Goal: Task Accomplishment & Management: Use online tool/utility

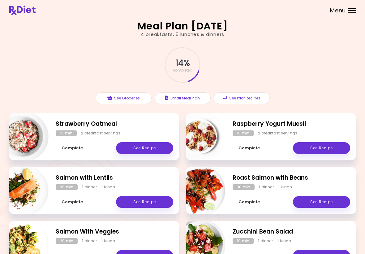
click at [253, 148] on link "See Recipe" at bounding box center [321, 148] width 57 height 12
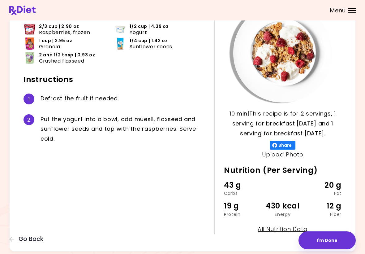
scroll to position [66, 0]
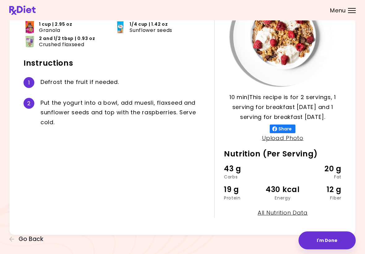
click at [253, 238] on button "I'm Done" at bounding box center [326, 240] width 57 height 18
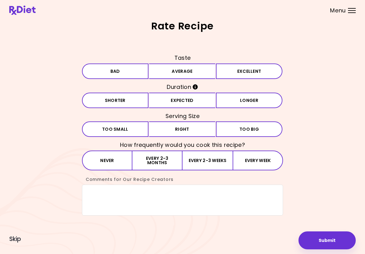
click at [246, 71] on button "Excellent" at bounding box center [249, 70] width 66 height 15
click at [182, 101] on button "Expected" at bounding box center [182, 99] width 66 height 15
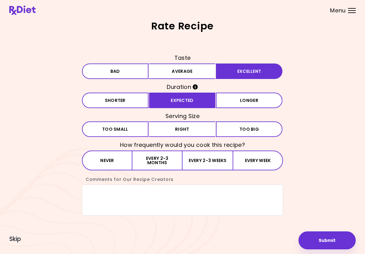
click at [192, 130] on button "Right" at bounding box center [182, 128] width 66 height 15
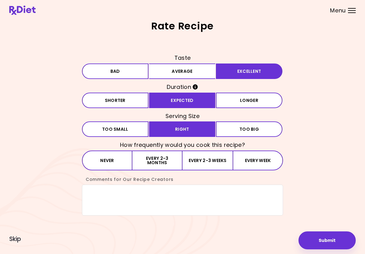
click at [253, 160] on button "Every week" at bounding box center [258, 160] width 50 height 20
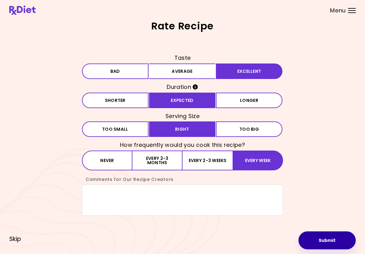
click at [253, 236] on button "Submit" at bounding box center [326, 240] width 57 height 18
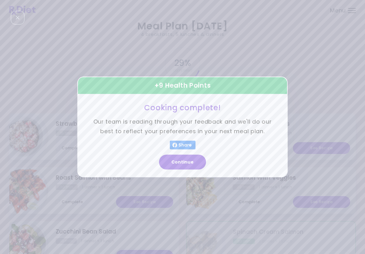
click at [185, 159] on button "Continue" at bounding box center [182, 162] width 47 height 15
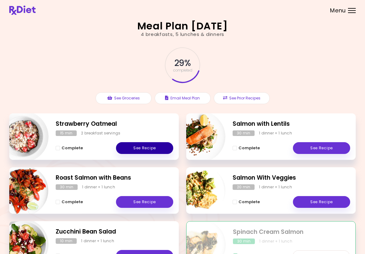
click at [151, 144] on link "See Recipe" at bounding box center [144, 148] width 57 height 12
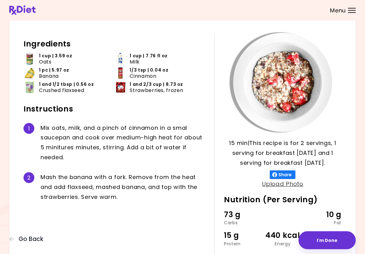
scroll to position [66, 0]
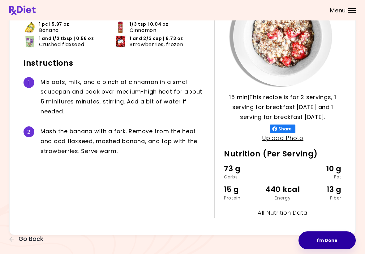
click at [253, 237] on button "I'm Done" at bounding box center [326, 240] width 57 height 18
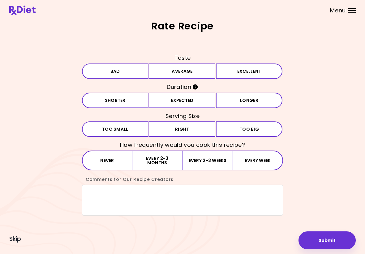
click at [238, 69] on button "Excellent" at bounding box center [249, 70] width 66 height 15
click at [185, 105] on button "Expected" at bounding box center [182, 99] width 66 height 15
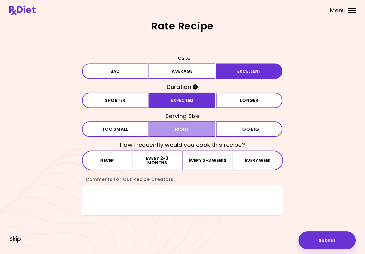
click at [194, 131] on button "Right" at bounding box center [182, 128] width 66 height 15
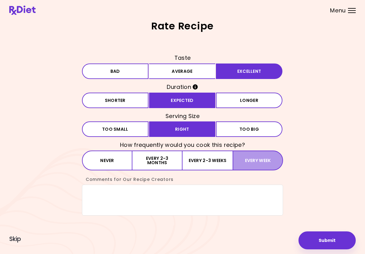
click at [253, 160] on button "Every week" at bounding box center [258, 160] width 50 height 20
click at [253, 238] on button "Submit" at bounding box center [326, 240] width 57 height 18
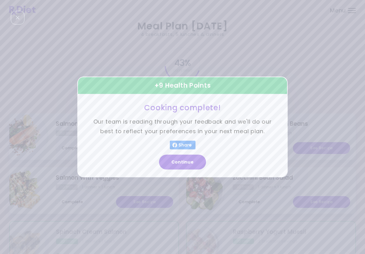
click at [186, 161] on button "Continue" at bounding box center [182, 162] width 47 height 15
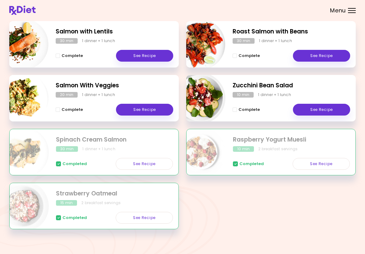
scroll to position [96, 0]
